Goal: Check status

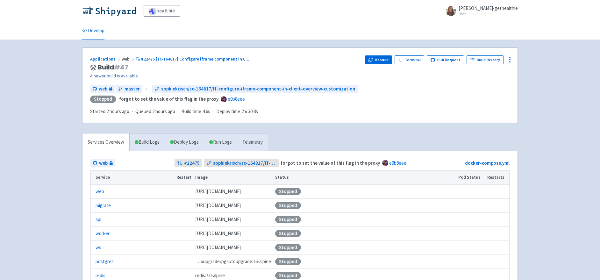
click at [129, 76] on link "A newer build is available →" at bounding box center [225, 75] width 270 height 7
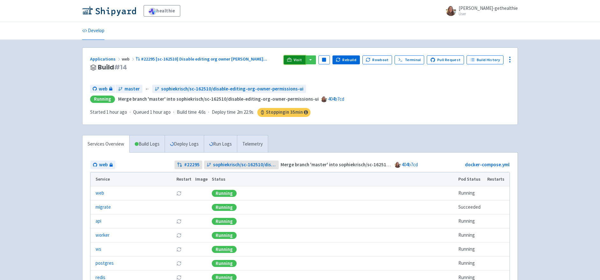
click at [298, 60] on link "Visit" at bounding box center [295, 59] width 22 height 9
